Goal: Information Seeking & Learning: Learn about a topic

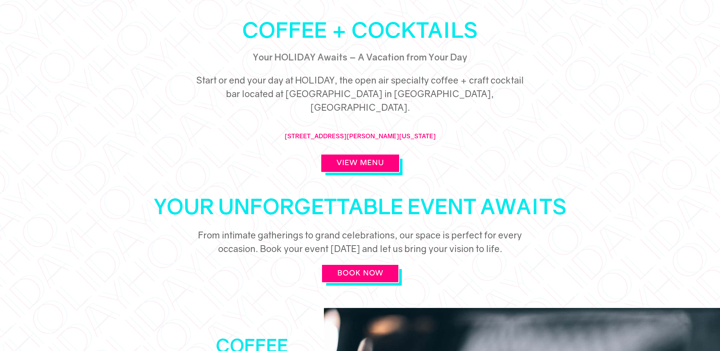
scroll to position [362, 0]
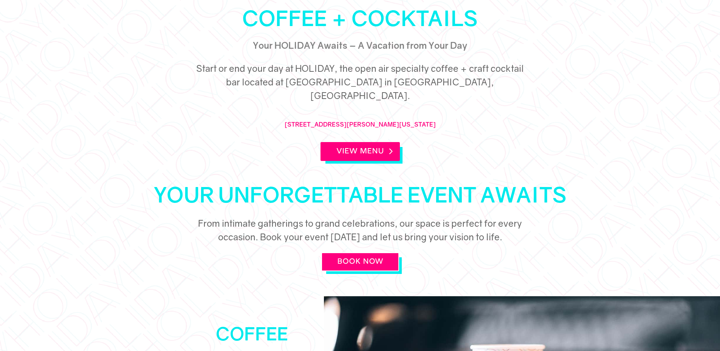
click at [376, 143] on link "View Menu" at bounding box center [359, 151] width 79 height 19
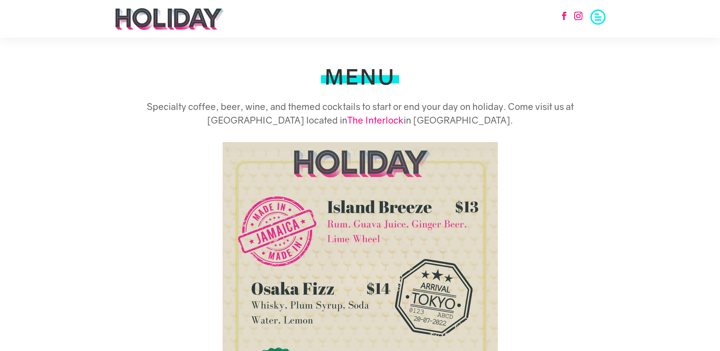
click at [196, 19] on img at bounding box center [169, 19] width 110 height 23
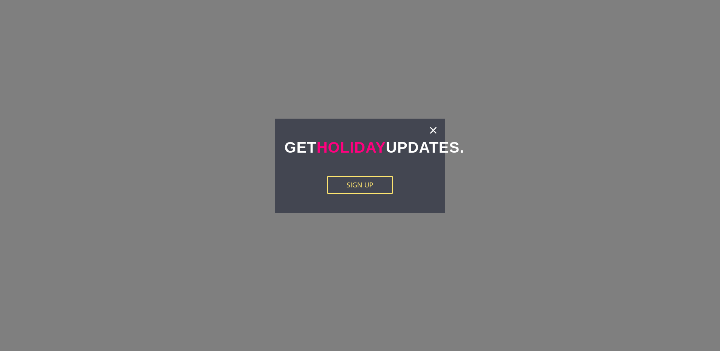
scroll to position [1240, 0]
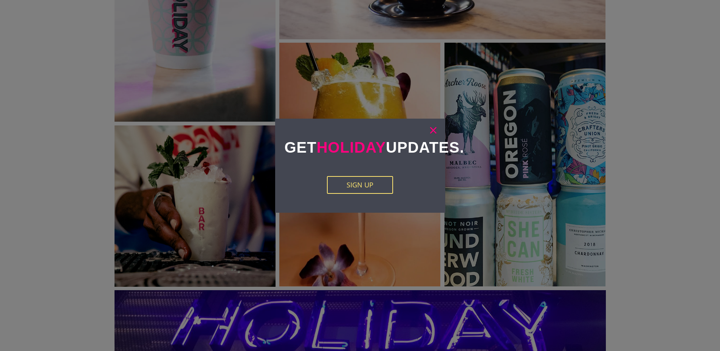
click at [434, 130] on link "×" at bounding box center [433, 130] width 9 height 8
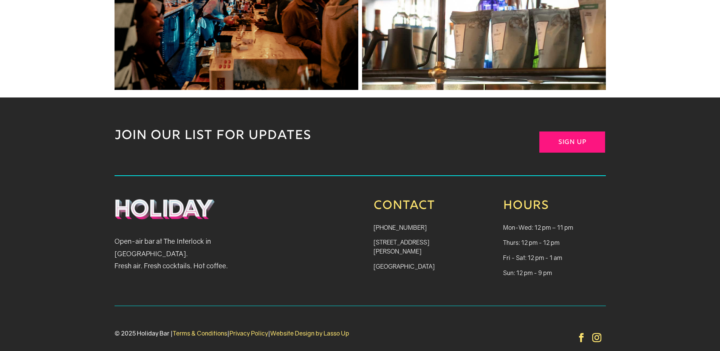
scroll to position [1775, 0]
